Goal: Information Seeking & Learning: Learn about a topic

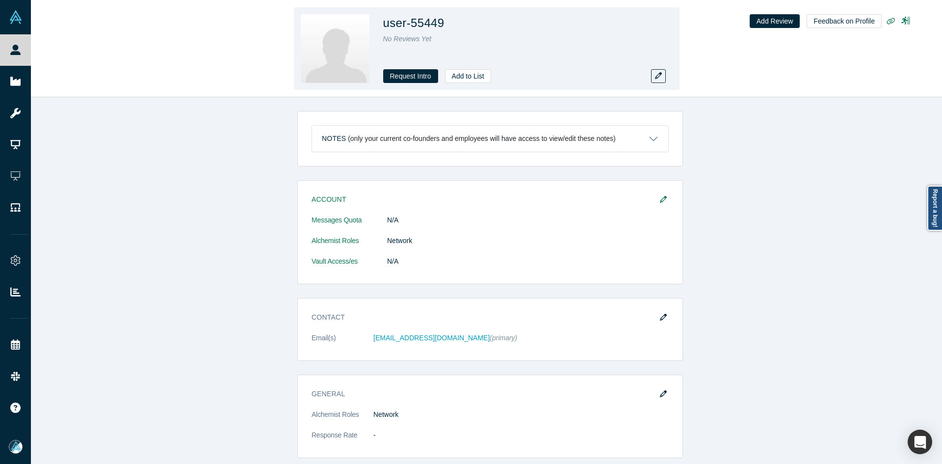
click at [688, 60] on div "user-55449 No Reviews Yet Request Intro Add to List Add Review Feedback on Prof…" at bounding box center [486, 48] width 911 height 97
